Goal: Find specific page/section: Find specific page/section

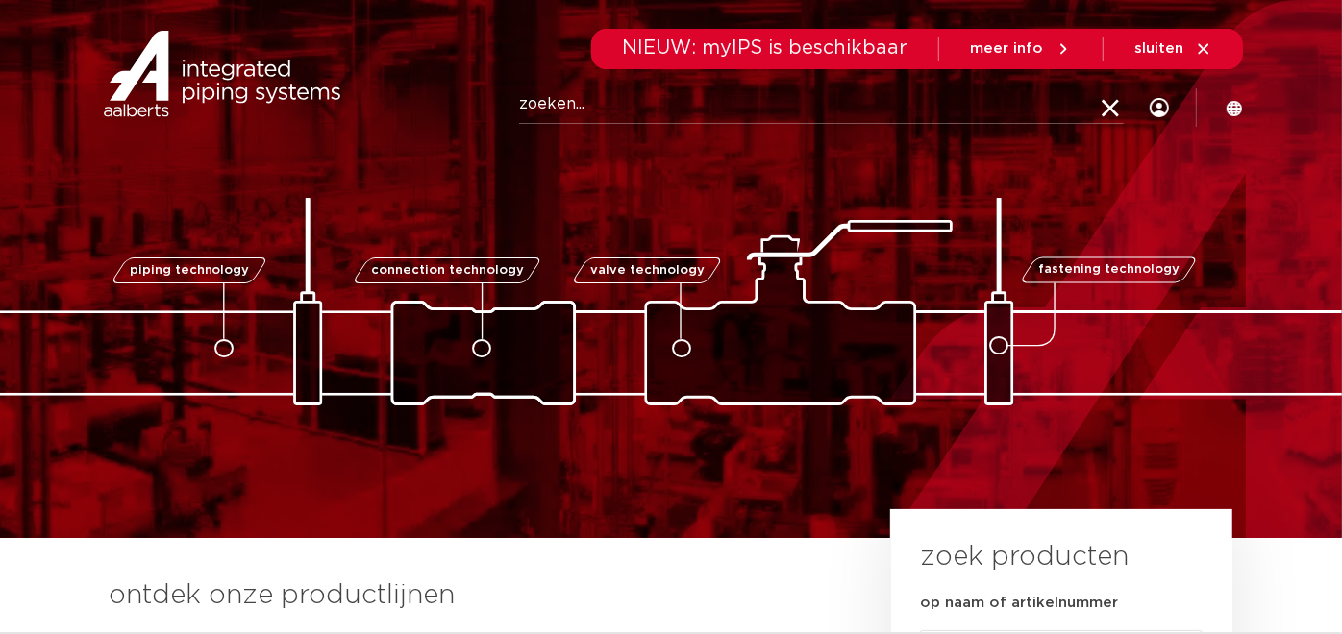
click at [844, 93] on input "Zoeken" at bounding box center [821, 105] width 605 height 38
type input "094034"
click button "Zoeken" at bounding box center [0, 0] width 0 height 0
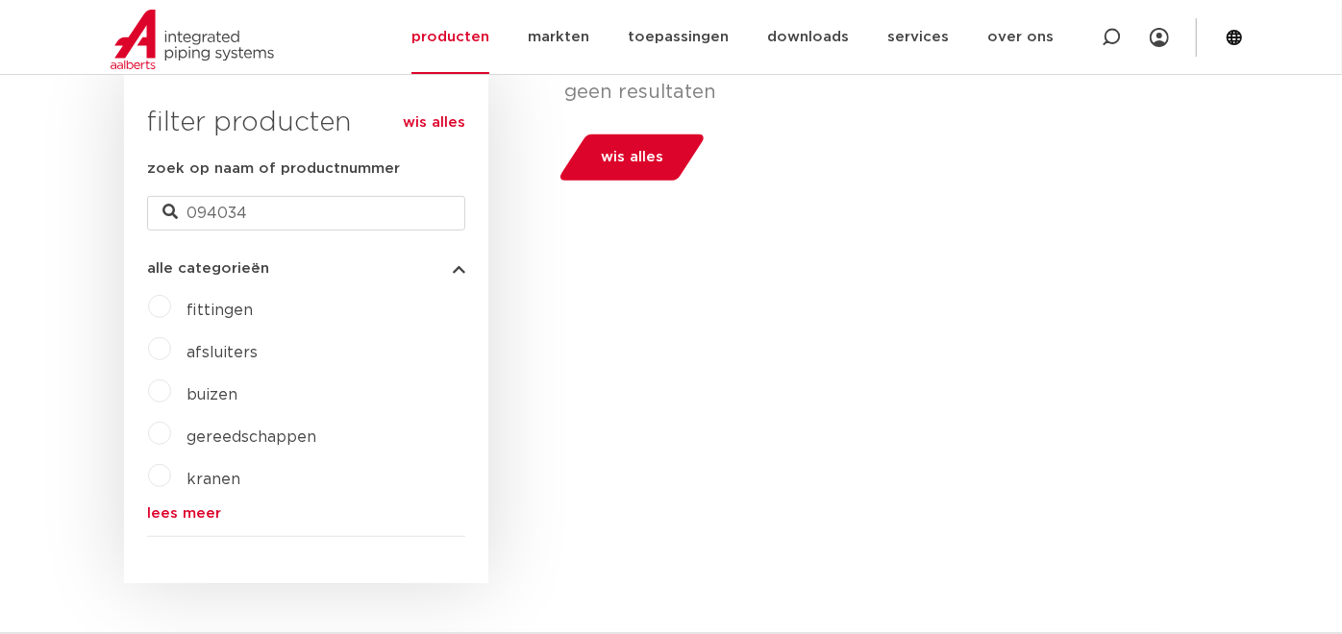
scroll to position [395, 0]
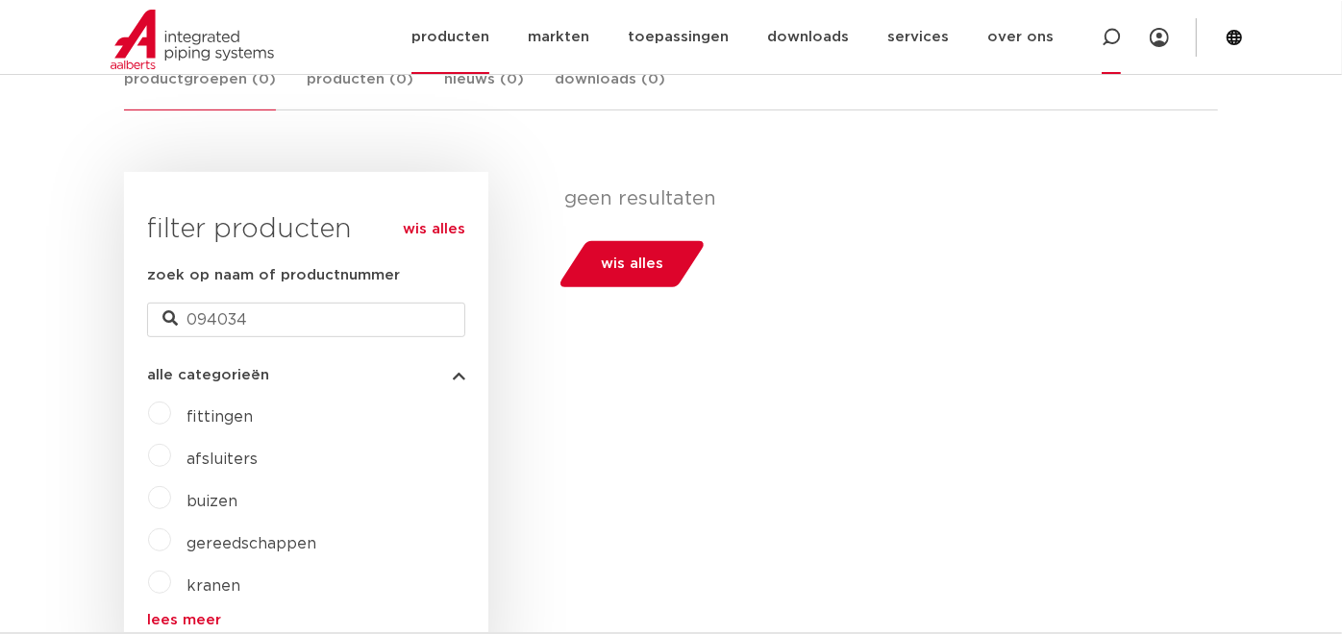
click at [1117, 42] on icon at bounding box center [1110, 37] width 19 height 19
paste input "6672402"
type input "6672402"
click button "Zoeken" at bounding box center [0, 0] width 0 height 0
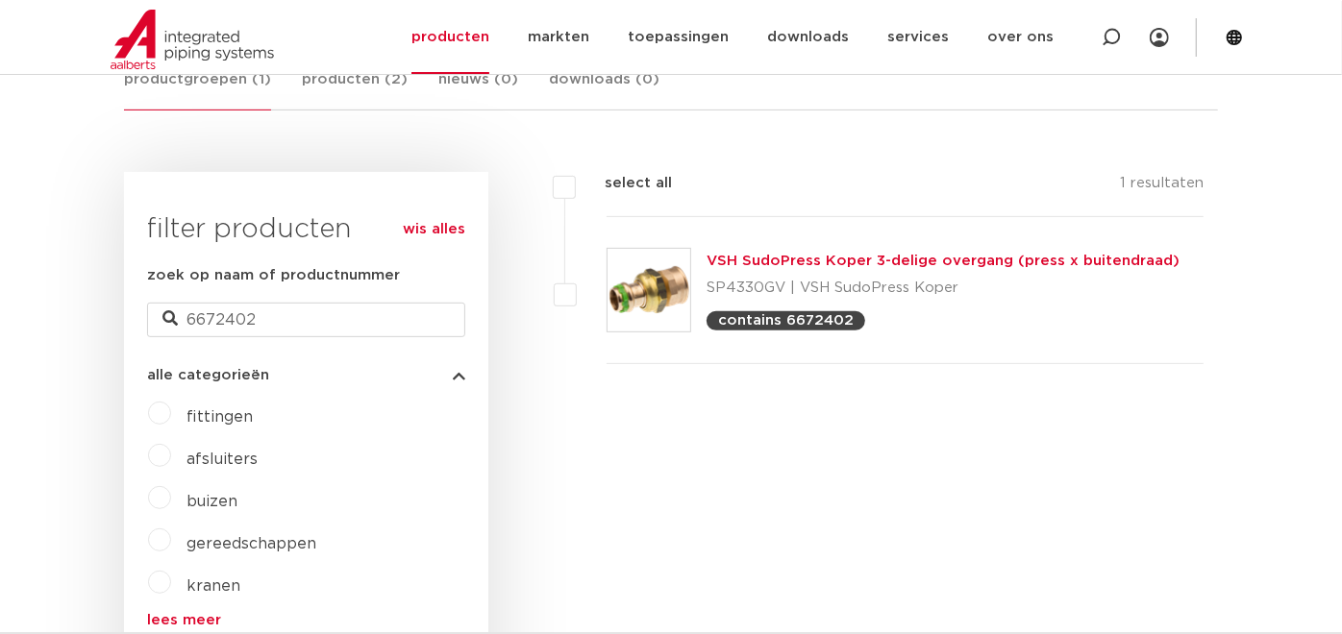
click at [1059, 255] on link "VSH SudoPress Koper 3-delige overgang (press x buitendraad)" at bounding box center [942, 261] width 473 height 14
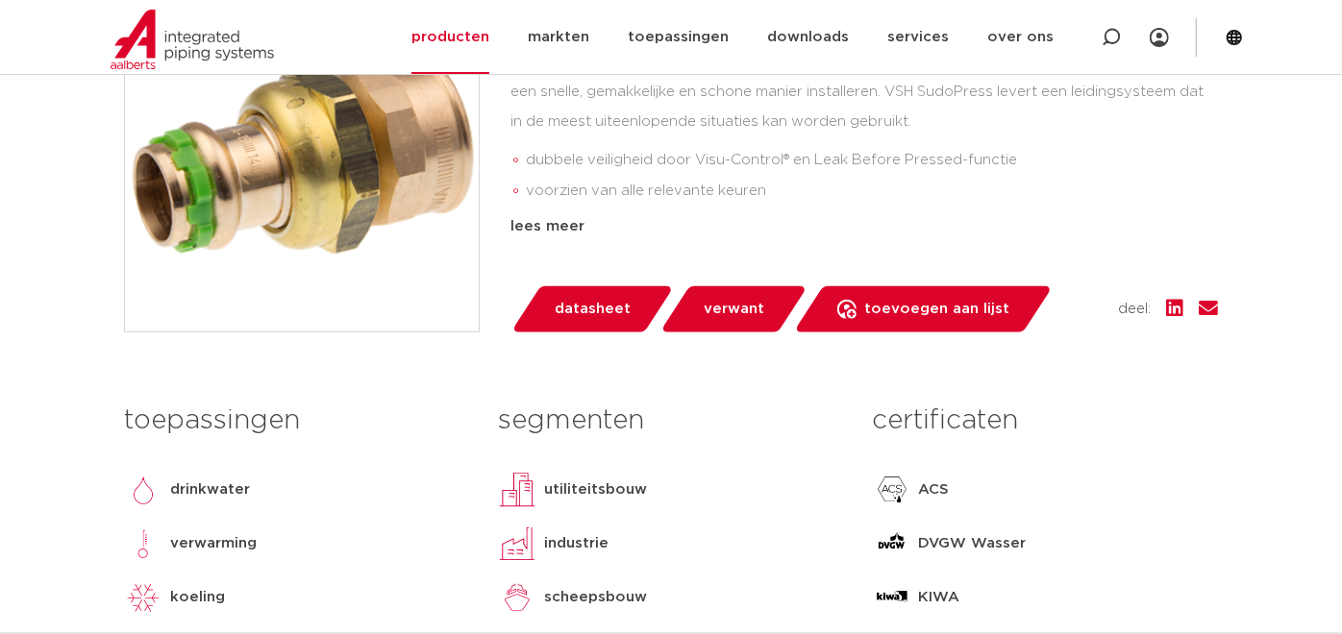
scroll to position [747, 0]
